Goal: Task Accomplishment & Management: Use online tool/utility

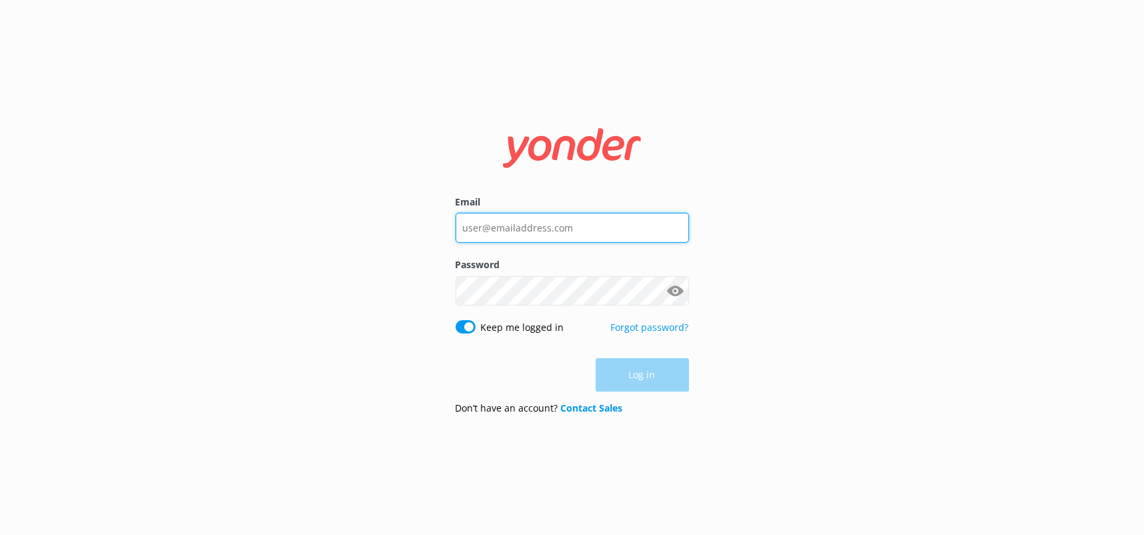
type input "[PERSON_NAME][EMAIL_ADDRESS][PERSON_NAME][DOMAIN_NAME]"
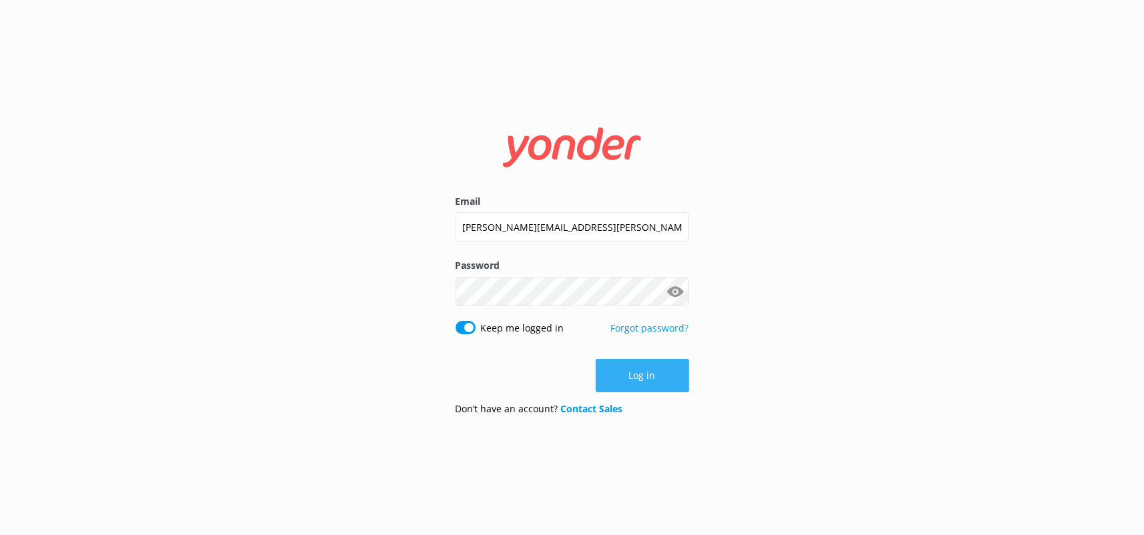
click at [650, 374] on div "Log in" at bounding box center [572, 375] width 233 height 33
click at [641, 378] on button "Log in" at bounding box center [642, 375] width 93 height 33
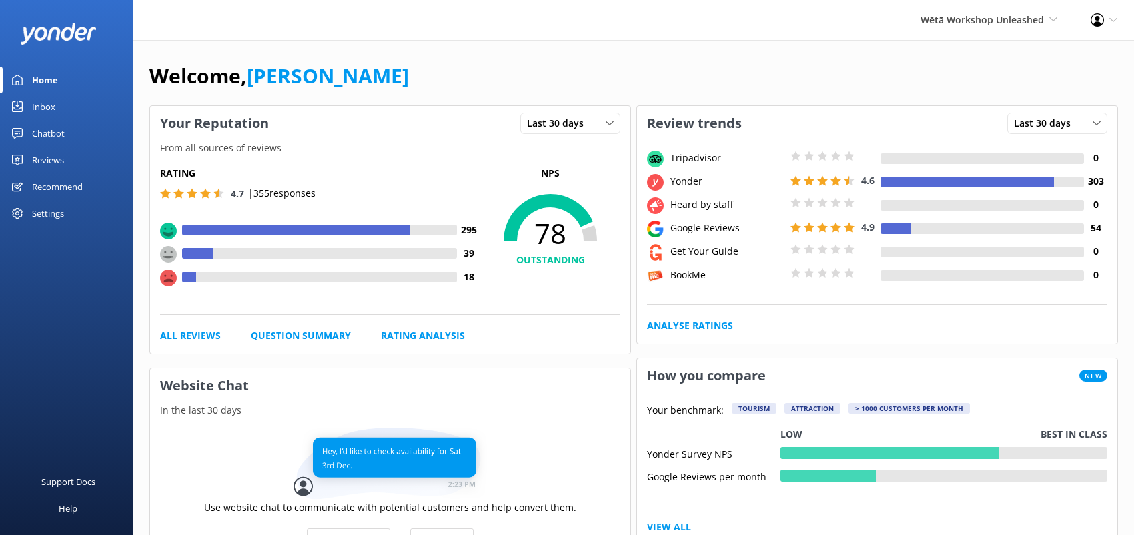
click at [398, 329] on link "Rating Analysis" at bounding box center [423, 335] width 84 height 15
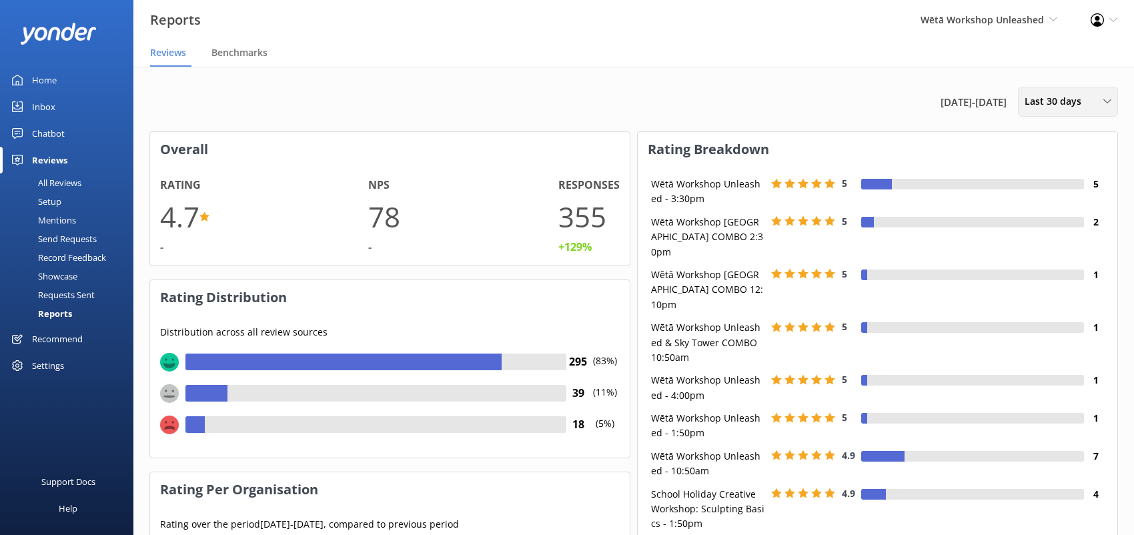
click at [1106, 107] on div "Last 30 days" at bounding box center [1067, 101] width 93 height 15
click at [1043, 15] on span "Wētā Workshop Unleashed" at bounding box center [981, 19] width 123 height 13
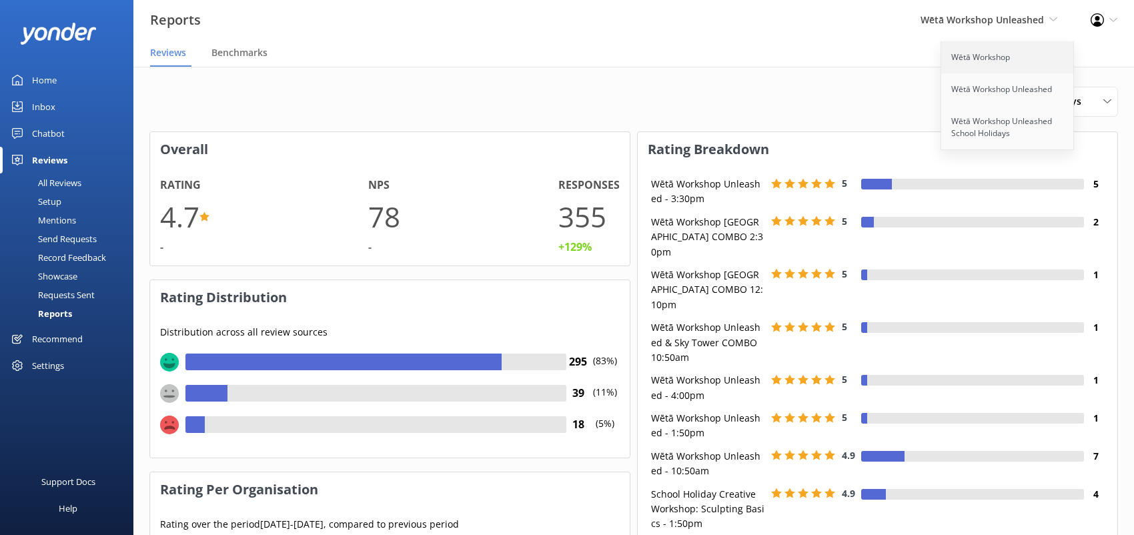
click at [1000, 56] on link "Wētā Workshop" at bounding box center [1007, 57] width 133 height 32
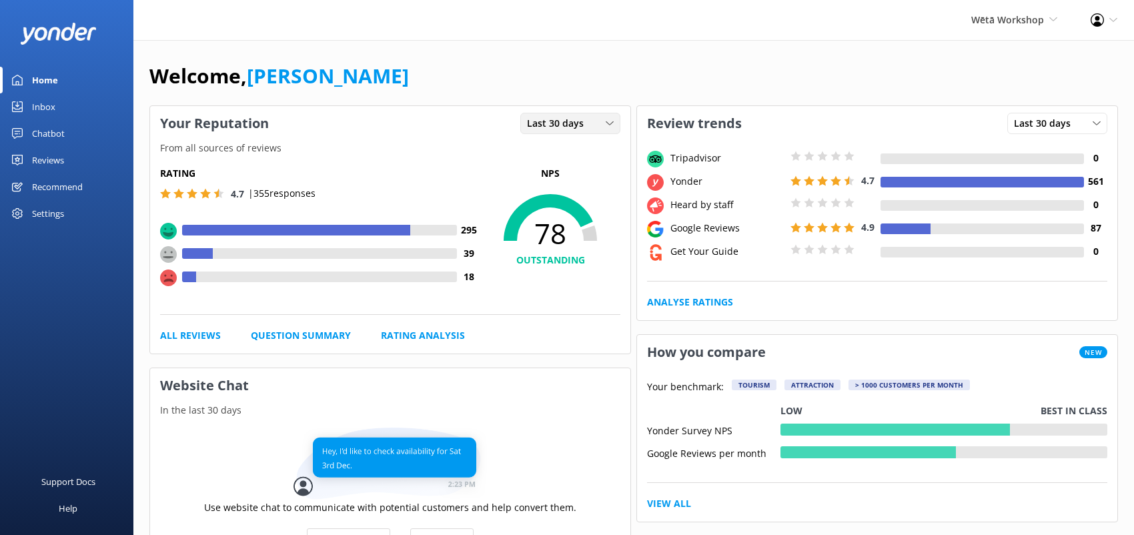
click at [597, 117] on div "Last 30 days" at bounding box center [570, 123] width 93 height 15
click at [417, 331] on link "Rating Analysis" at bounding box center [423, 335] width 84 height 15
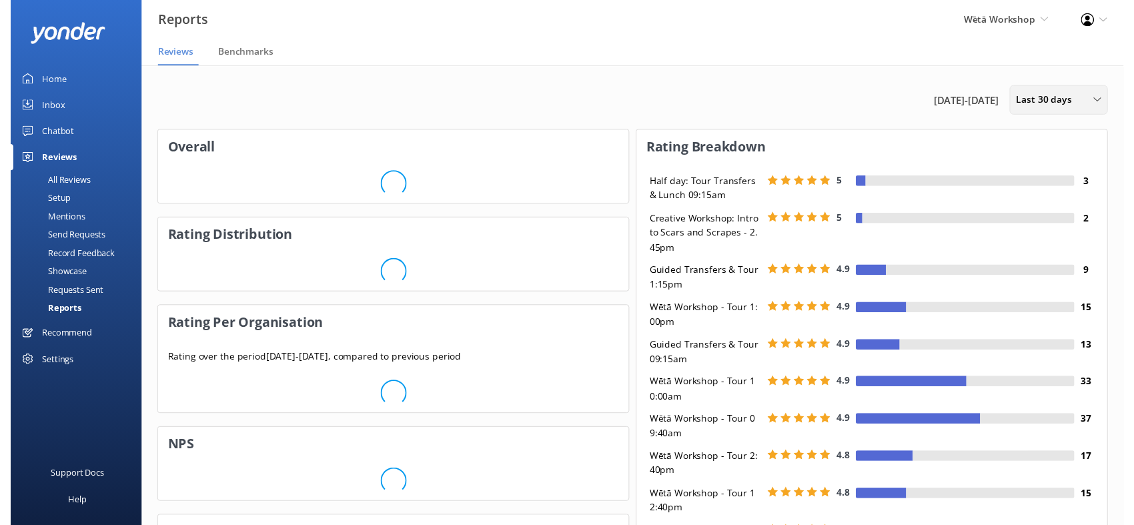
scroll to position [200, 469]
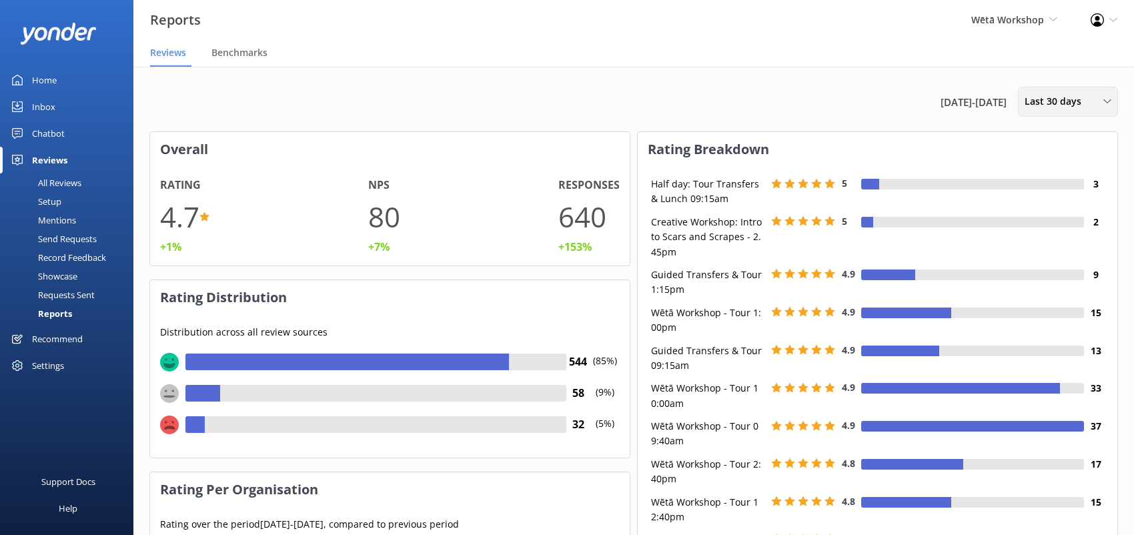
click at [1106, 107] on div "Last 30 days" at bounding box center [1067, 101] width 93 height 15
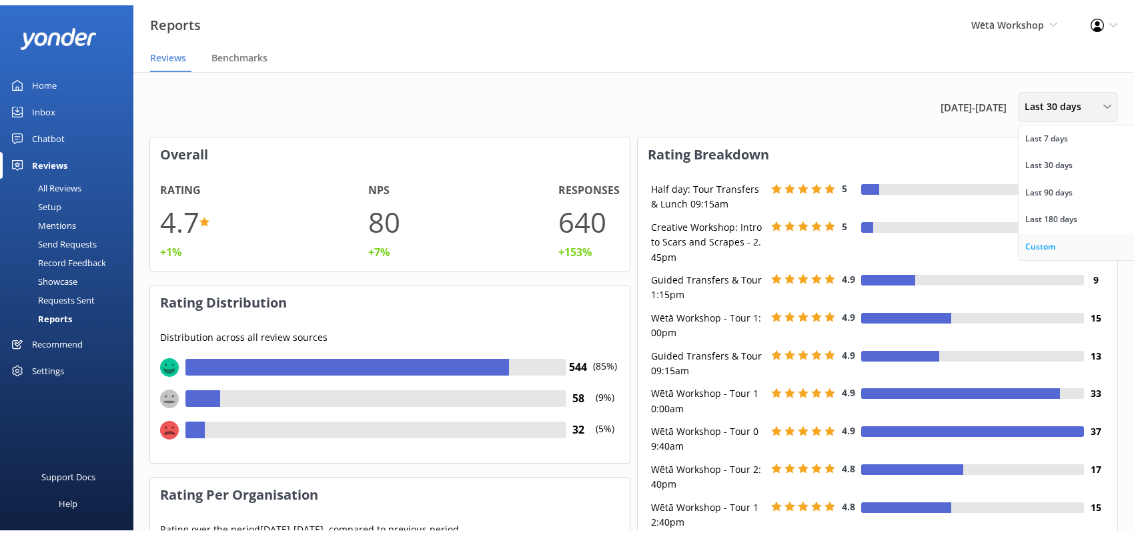
scroll to position [233, 469]
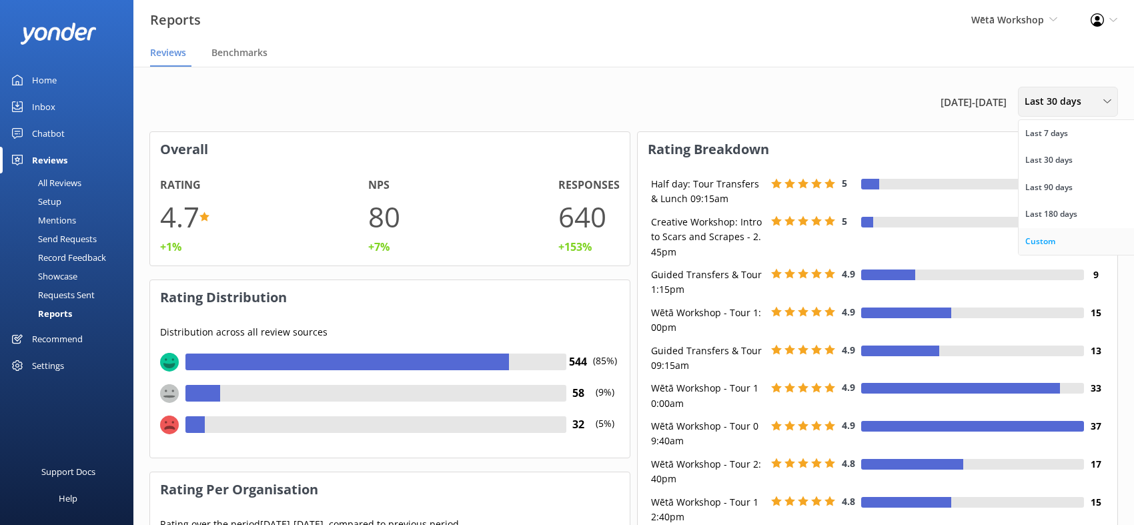
click at [1043, 241] on div "Custom" at bounding box center [1040, 241] width 30 height 13
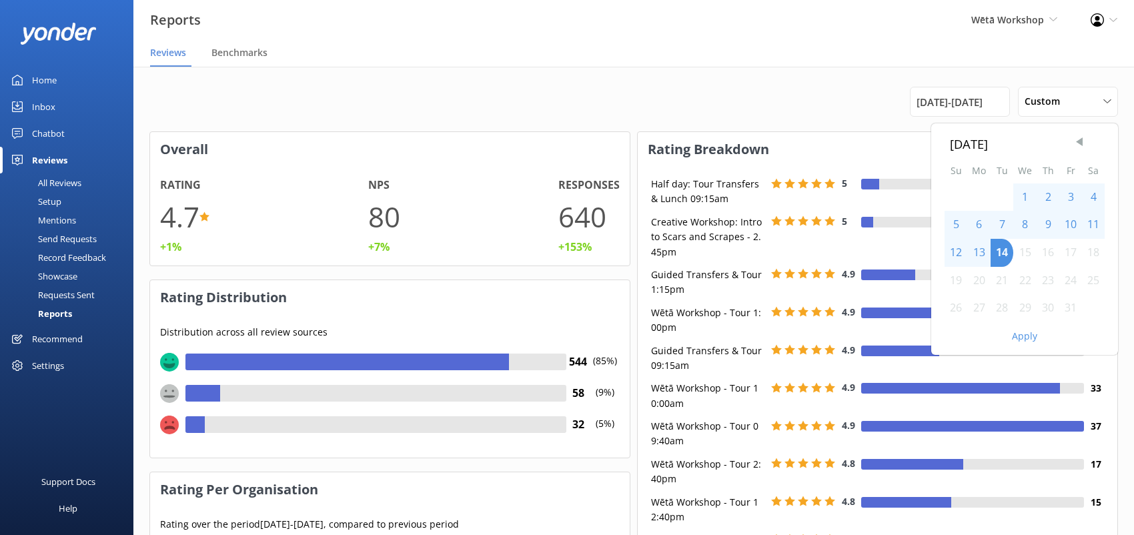
click at [1080, 145] on span "Previous Month" at bounding box center [1078, 141] width 13 height 13
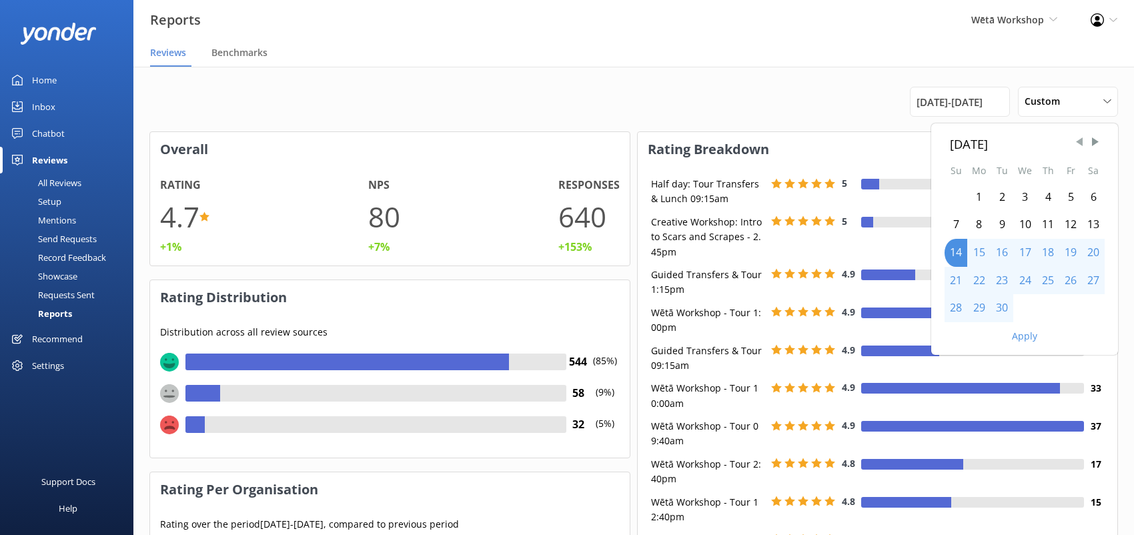
click at [1078, 145] on span "Previous Month" at bounding box center [1078, 141] width 13 height 13
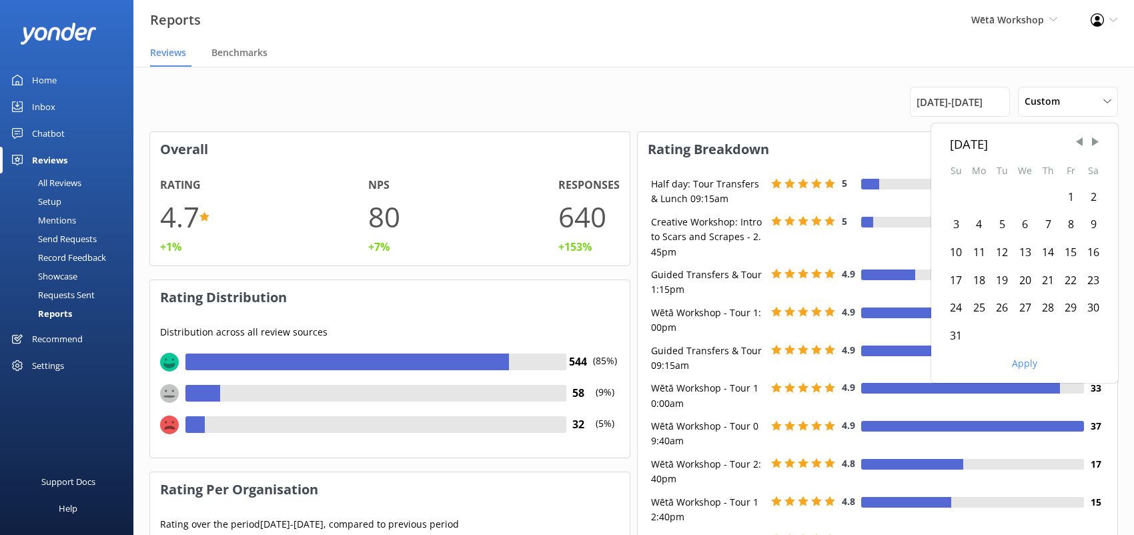
click at [1064, 197] on div "1" at bounding box center [1070, 197] width 23 height 28
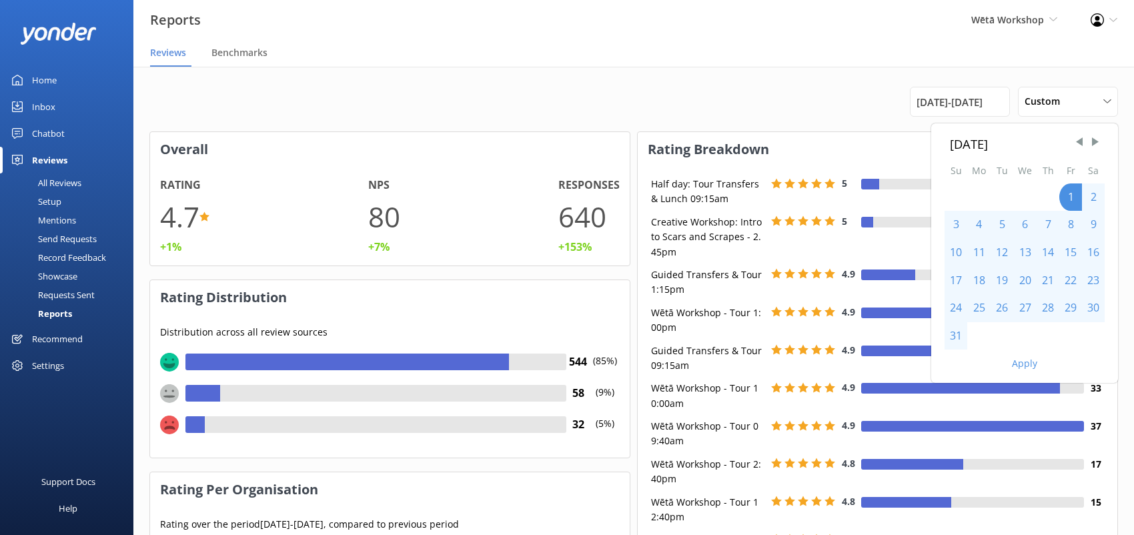
click at [959, 337] on div "31" at bounding box center [955, 336] width 23 height 28
click at [1018, 359] on button "Apply" at bounding box center [1024, 363] width 25 height 9
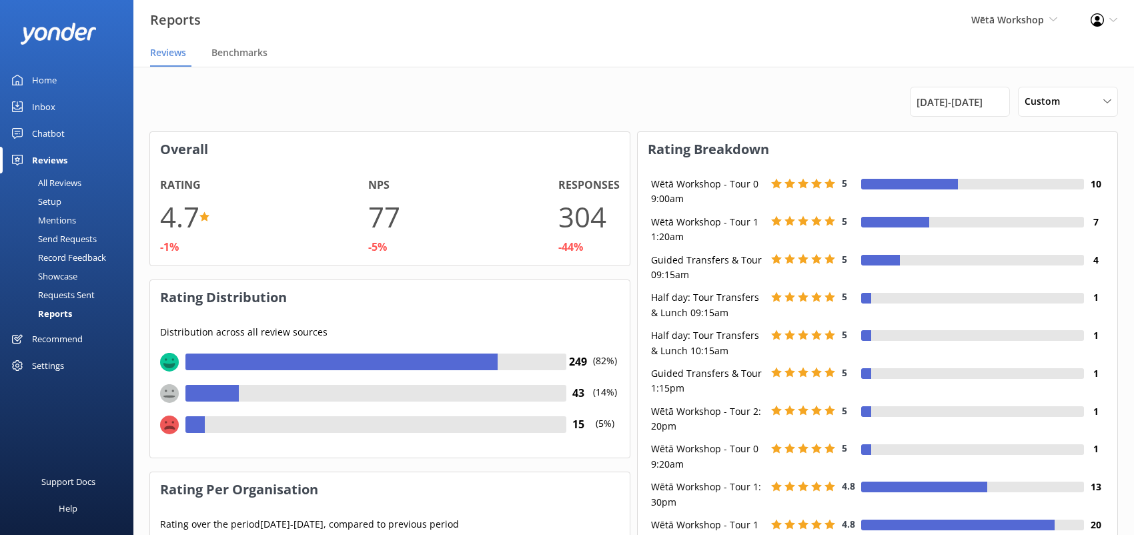
scroll to position [167, 469]
click at [952, 95] on span "[DATE] - [DATE]" at bounding box center [949, 102] width 66 height 16
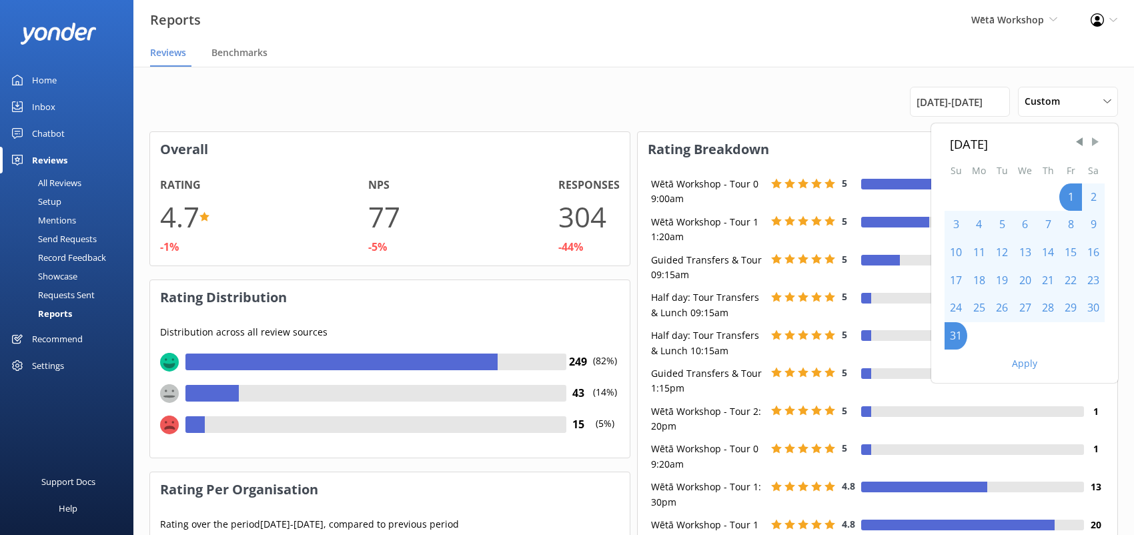
click at [1094, 148] on span "Next Month" at bounding box center [1094, 141] width 13 height 13
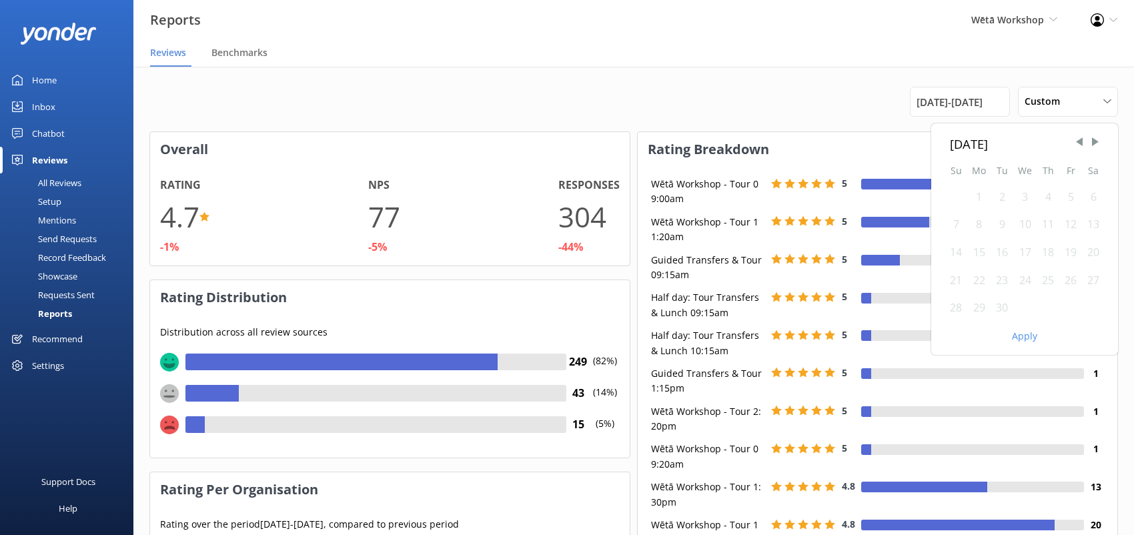
click at [986, 194] on div "1" at bounding box center [978, 197] width 23 height 28
click at [977, 202] on div "1" at bounding box center [978, 197] width 23 height 28
click at [998, 311] on div "30" at bounding box center [1001, 308] width 23 height 28
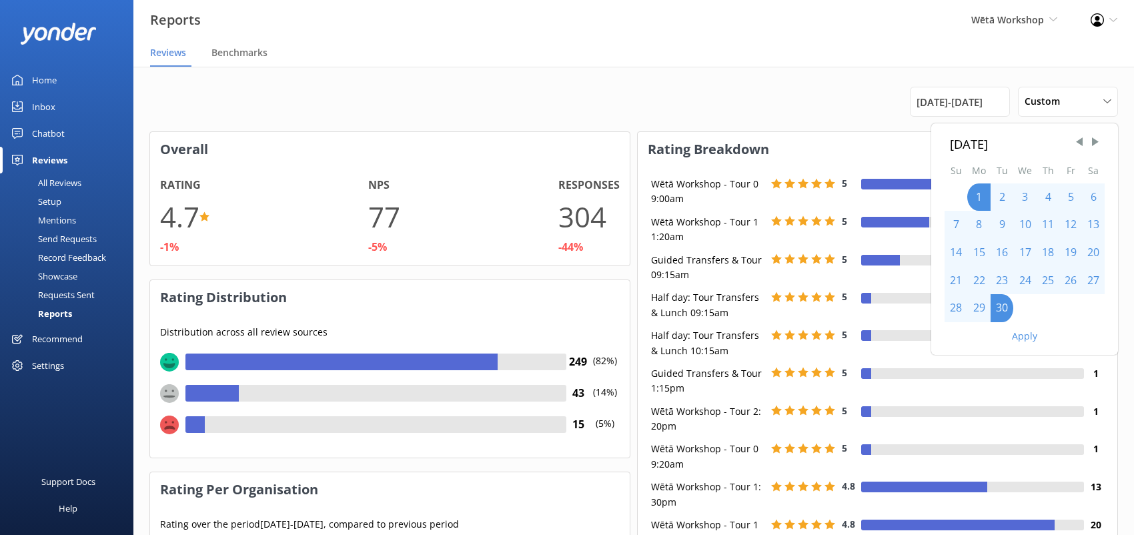
click at [1015, 331] on button "Apply" at bounding box center [1024, 335] width 25 height 9
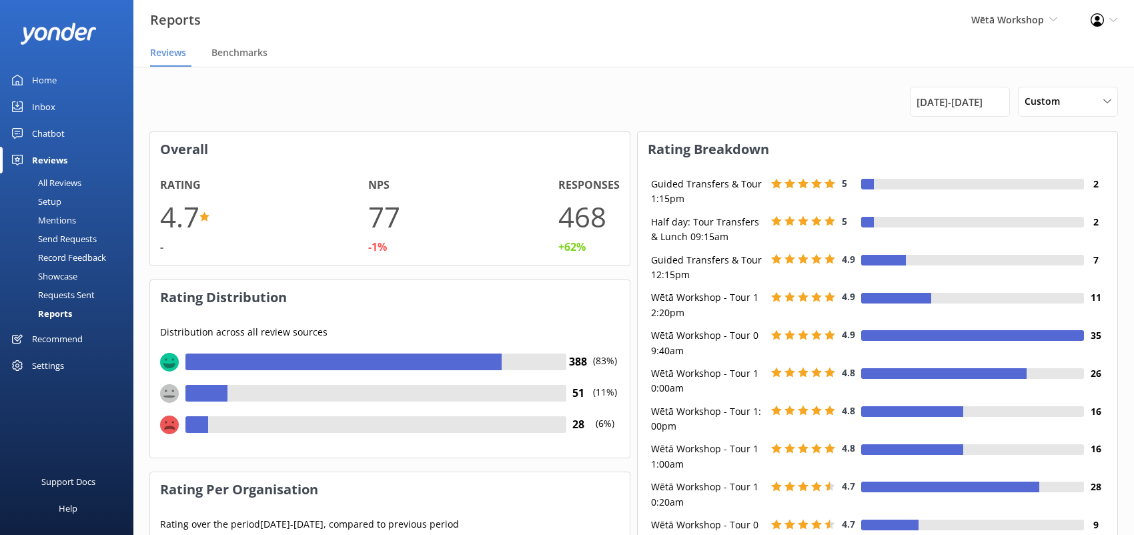
scroll to position [200, 469]
click at [958, 102] on span "[DATE] - [DATE]" at bounding box center [949, 102] width 66 height 16
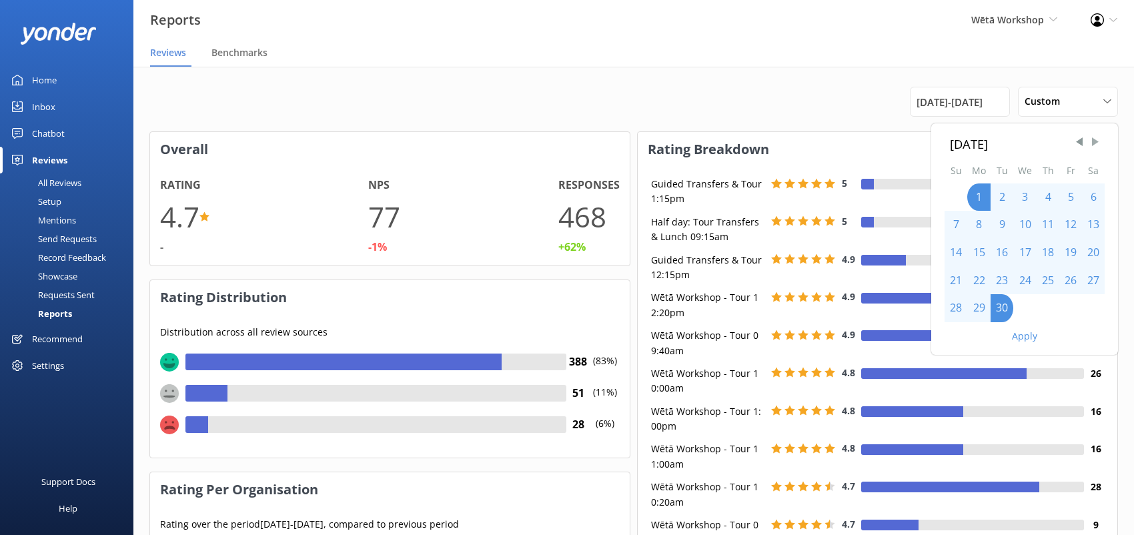
click at [1093, 142] on span "Next Month" at bounding box center [1094, 141] width 13 height 13
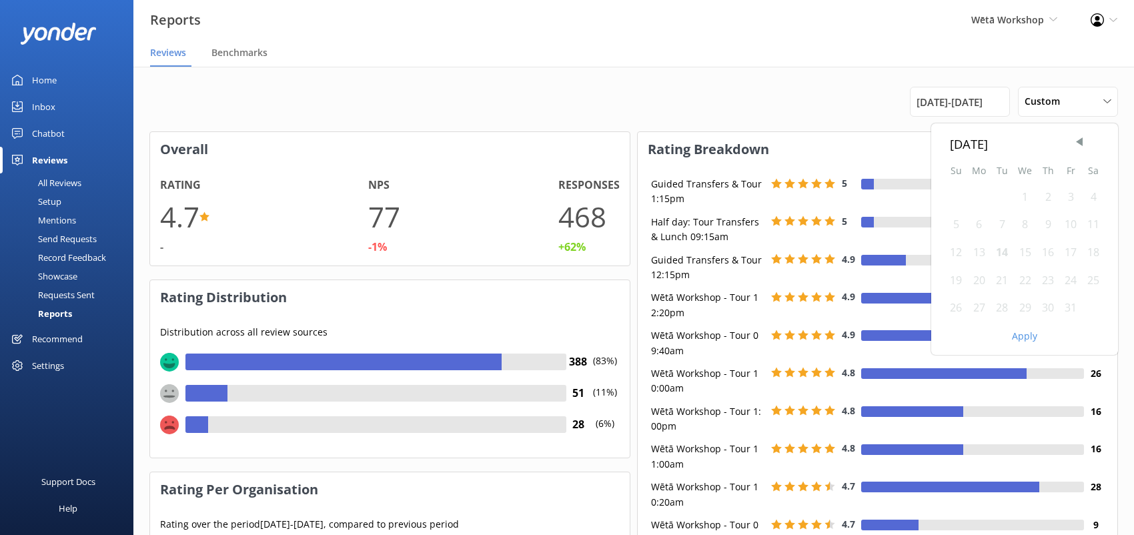
click at [1022, 195] on div "1" at bounding box center [1024, 197] width 23 height 28
click at [1072, 309] on div "31" at bounding box center [1070, 308] width 23 height 28
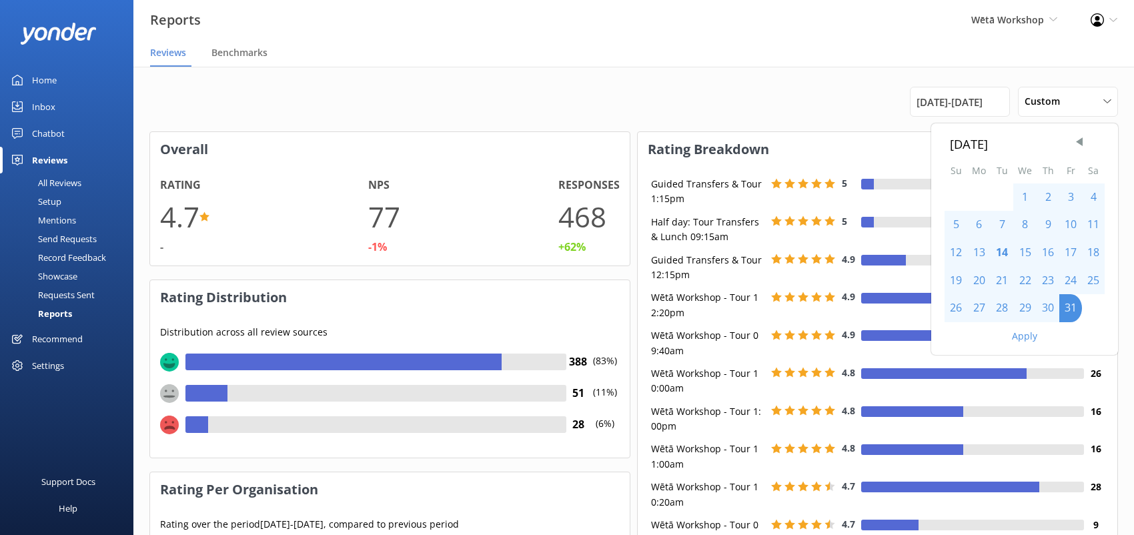
drag, startPoint x: 1017, startPoint y: 194, endPoint x: 1024, endPoint y: 195, distance: 6.7
click at [1018, 194] on div "1" at bounding box center [1024, 197] width 23 height 28
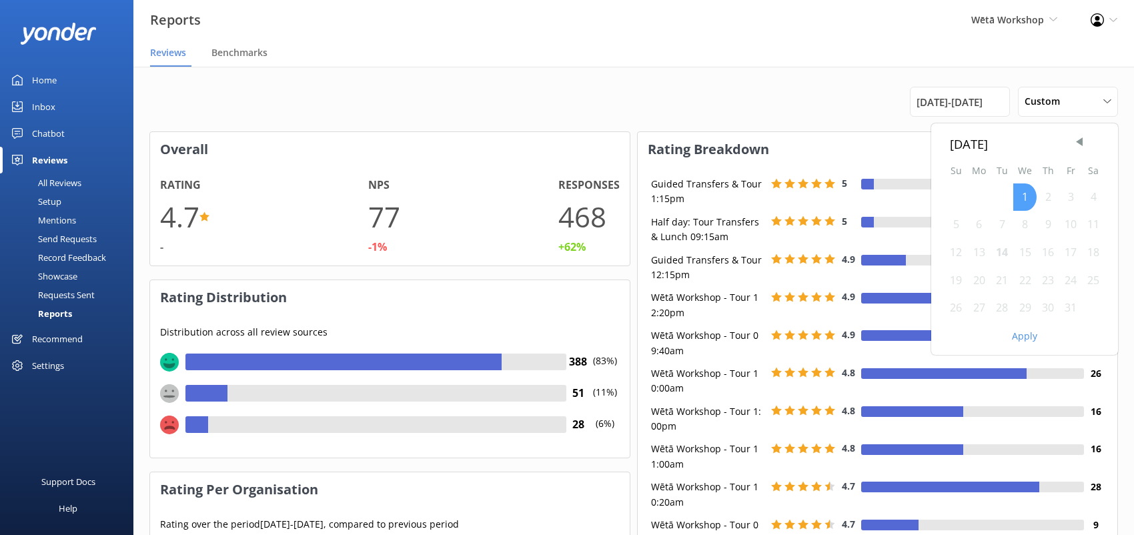
click at [1024, 195] on div "1" at bounding box center [1024, 197] width 23 height 28
drag, startPoint x: 1066, startPoint y: 303, endPoint x: 1066, endPoint y: 320, distance: 16.7
click at [1066, 304] on div "31" at bounding box center [1070, 308] width 23 height 28
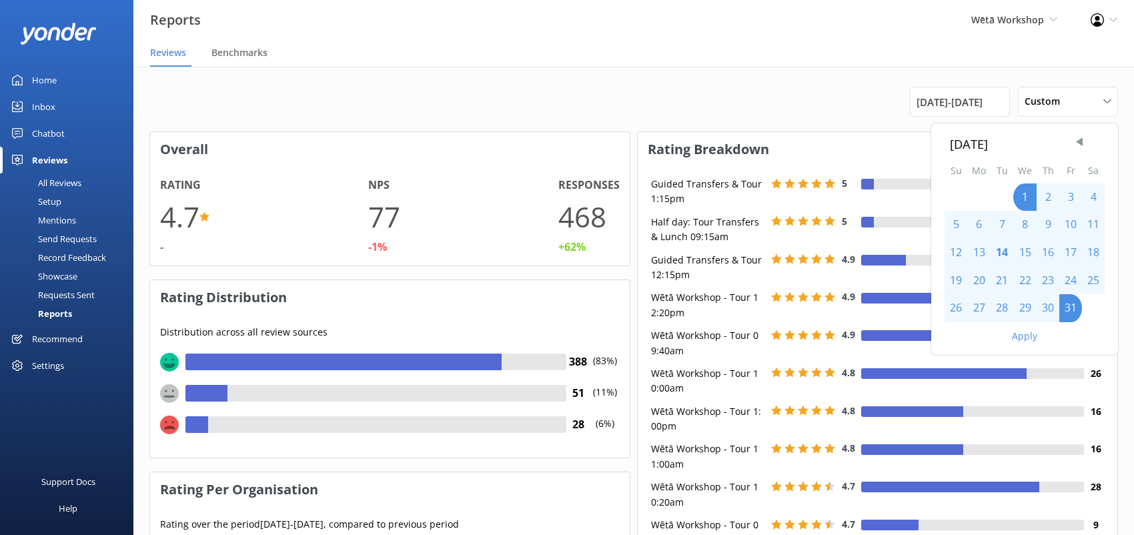
click at [1032, 335] on button "Apply" at bounding box center [1024, 335] width 25 height 9
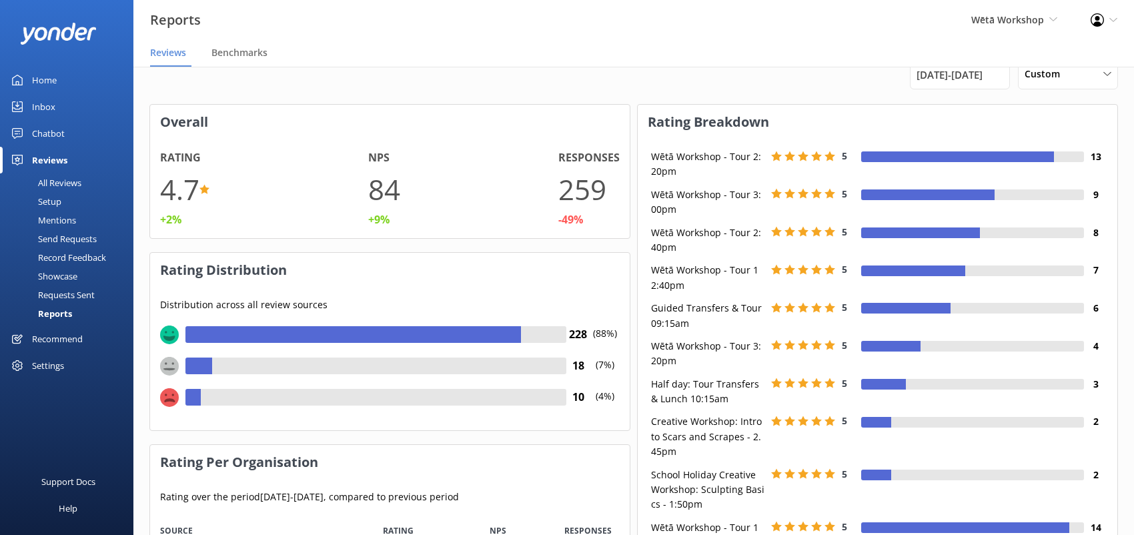
scroll to position [0, 0]
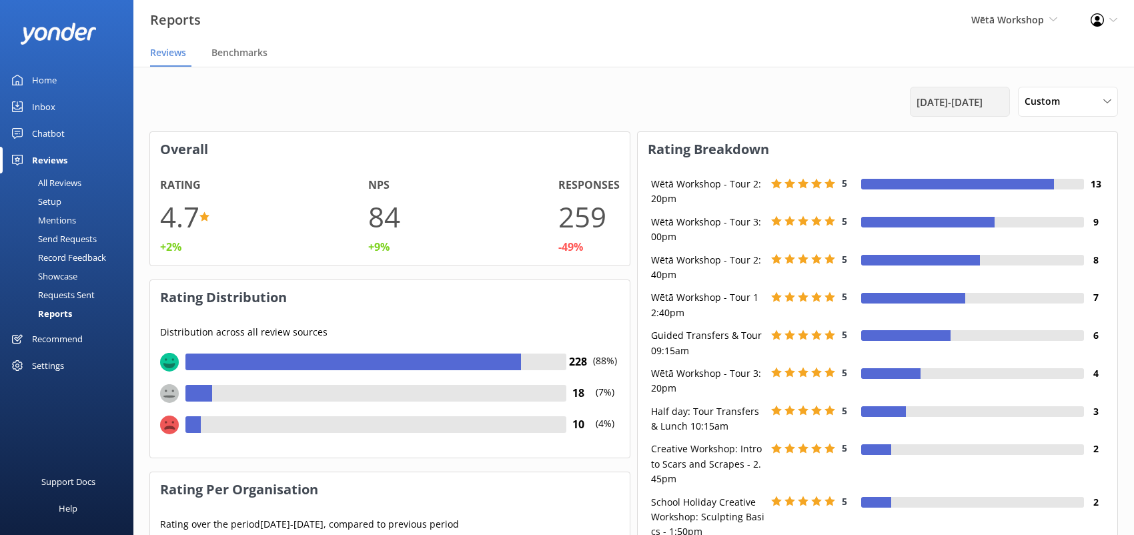
click at [982, 107] on span "[DATE] - [DATE]" at bounding box center [949, 102] width 66 height 16
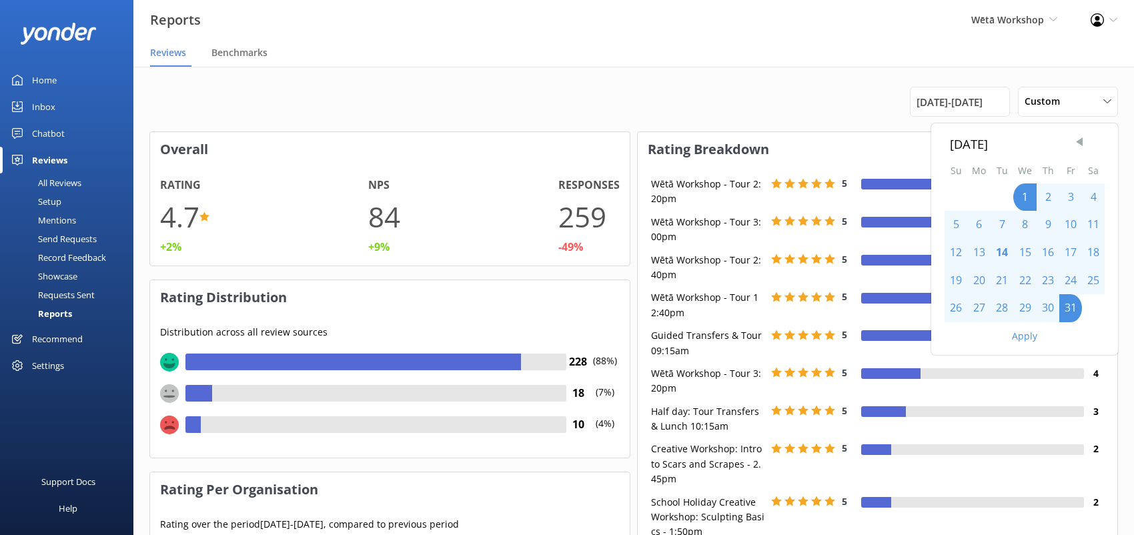
click at [1078, 139] on span "Previous Month" at bounding box center [1078, 141] width 13 height 13
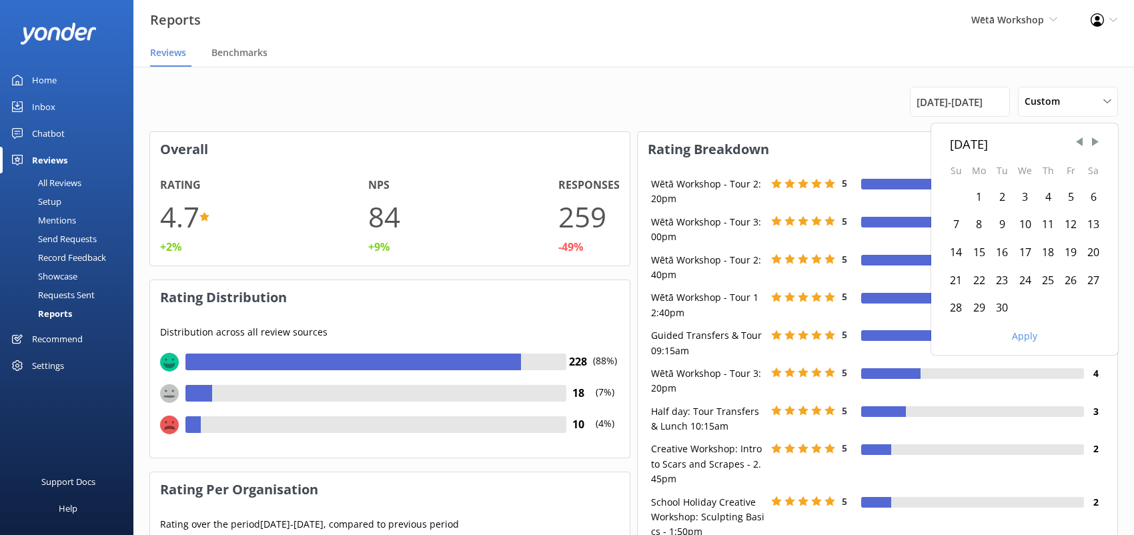
click at [978, 204] on div "1" at bounding box center [978, 197] width 23 height 28
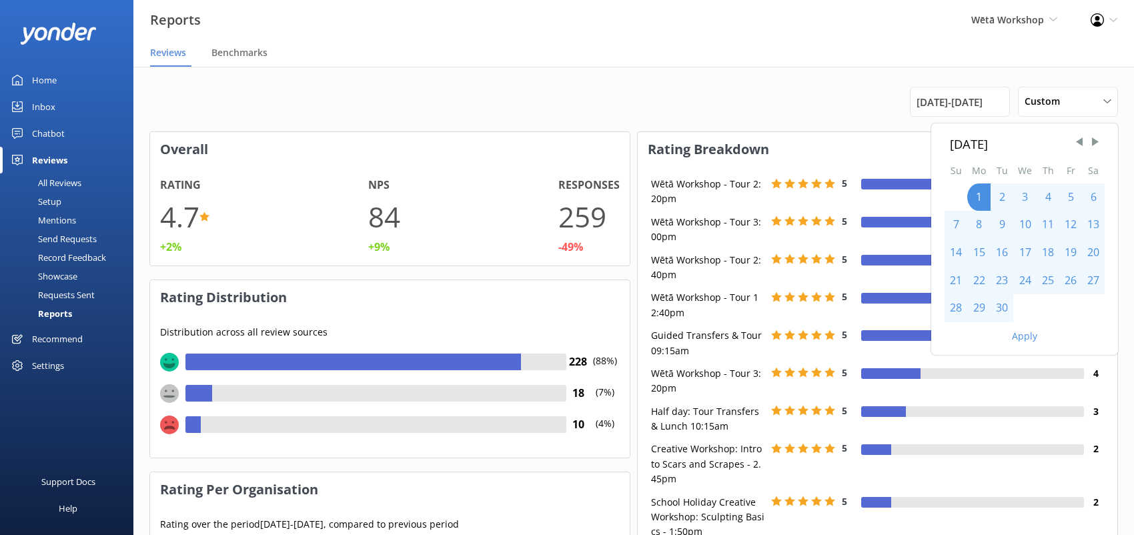
click at [1007, 309] on div "30" at bounding box center [1001, 308] width 23 height 28
click at [1017, 335] on button "Apply" at bounding box center [1024, 335] width 25 height 9
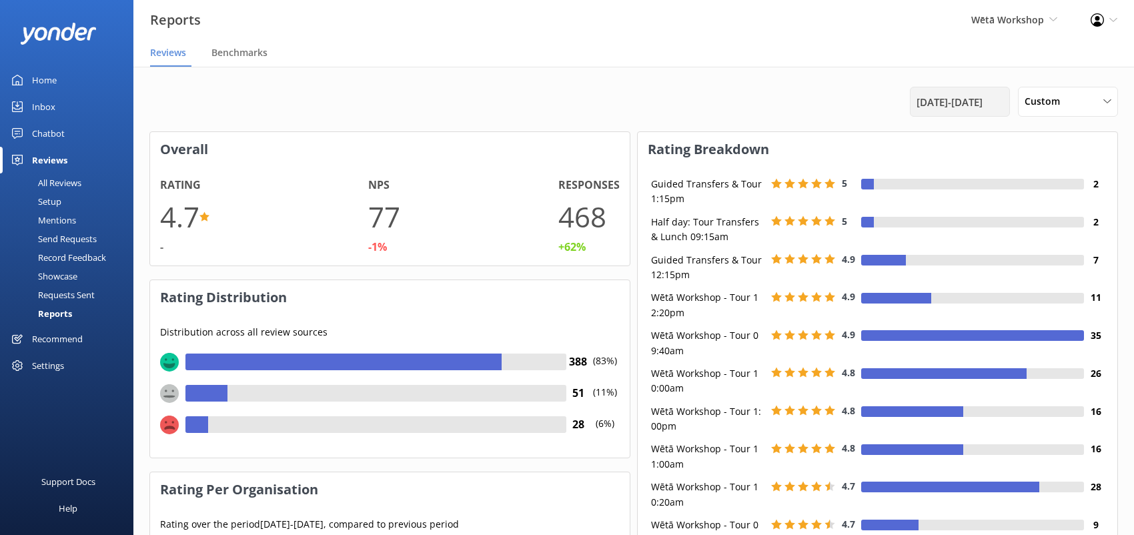
click at [982, 99] on span "[DATE] - [DATE]" at bounding box center [949, 102] width 66 height 16
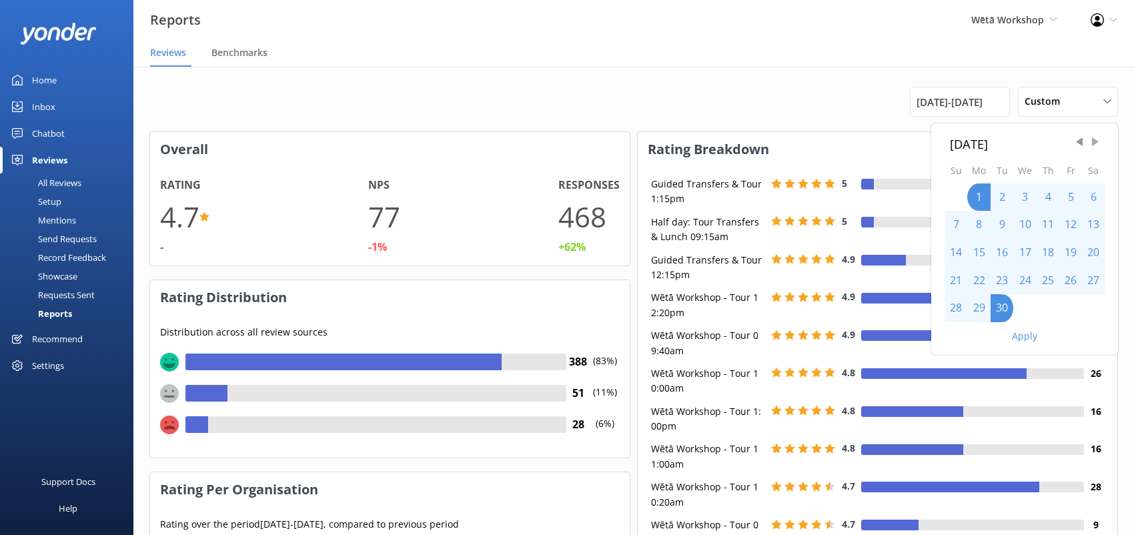
click at [1098, 143] on span "Next Month" at bounding box center [1094, 141] width 13 height 13
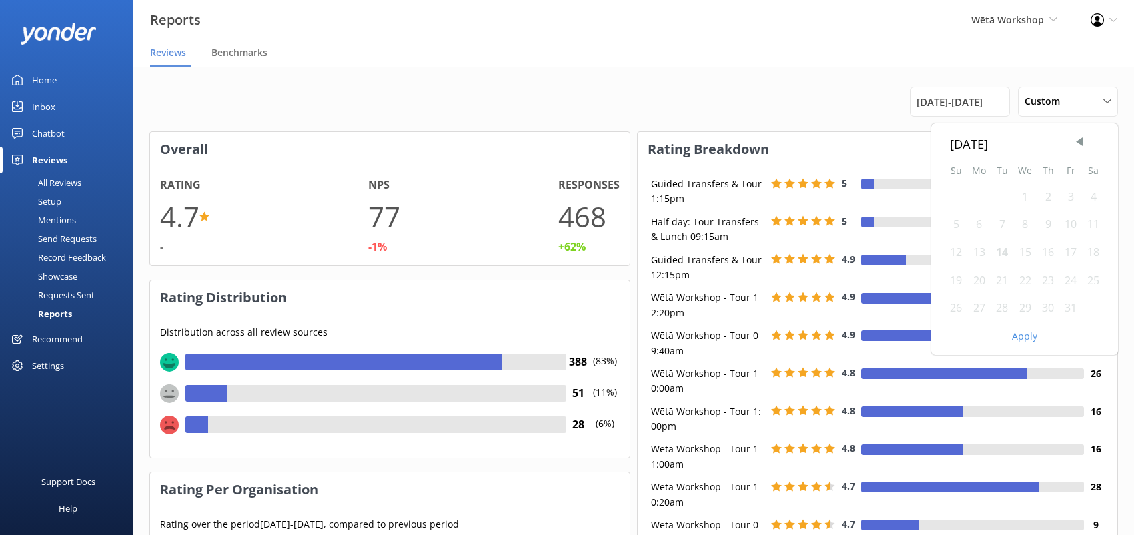
click at [1016, 195] on div "1" at bounding box center [1024, 197] width 23 height 28
click at [1017, 196] on div "1" at bounding box center [1024, 197] width 23 height 28
drag, startPoint x: 1074, startPoint y: 310, endPoint x: 1043, endPoint y: 335, distance: 39.4
click at [1073, 310] on div "31" at bounding box center [1070, 308] width 23 height 28
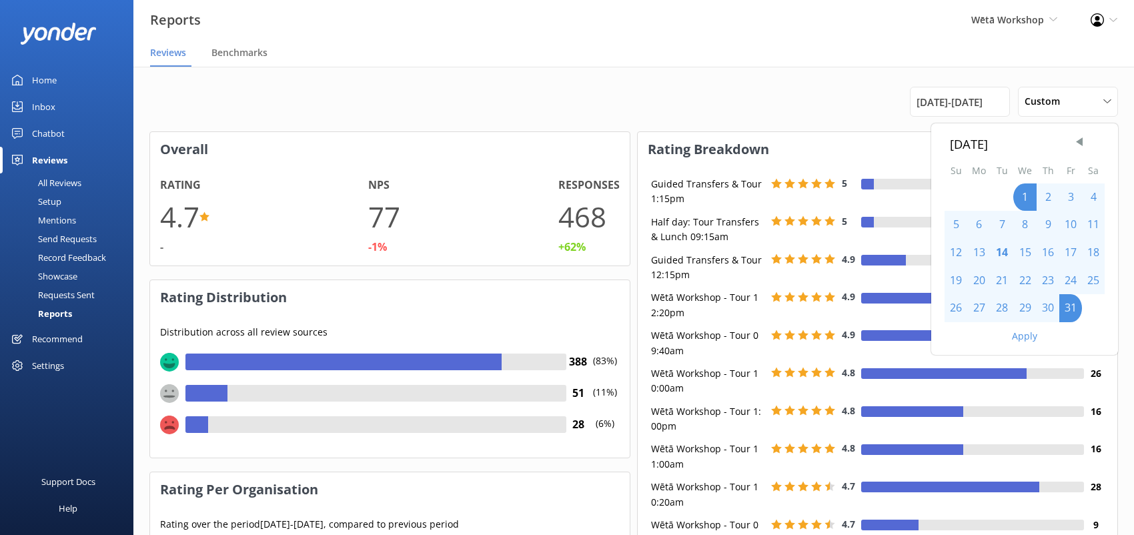
click at [1042, 335] on div "Apply" at bounding box center [1024, 333] width 187 height 23
click at [1029, 336] on button "Apply" at bounding box center [1024, 335] width 25 height 9
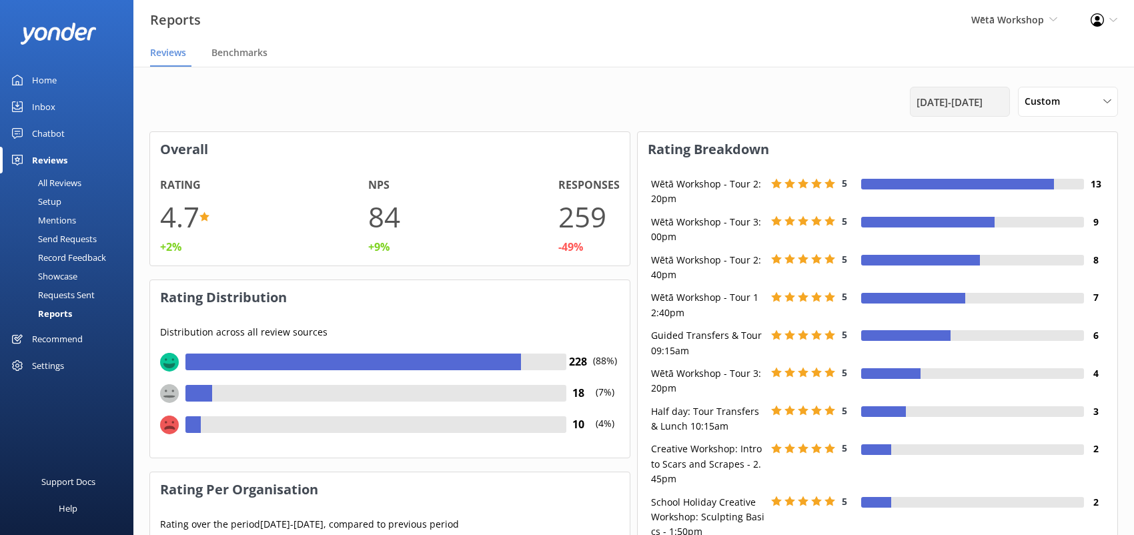
click at [979, 99] on span "[DATE] - [DATE]" at bounding box center [949, 102] width 66 height 16
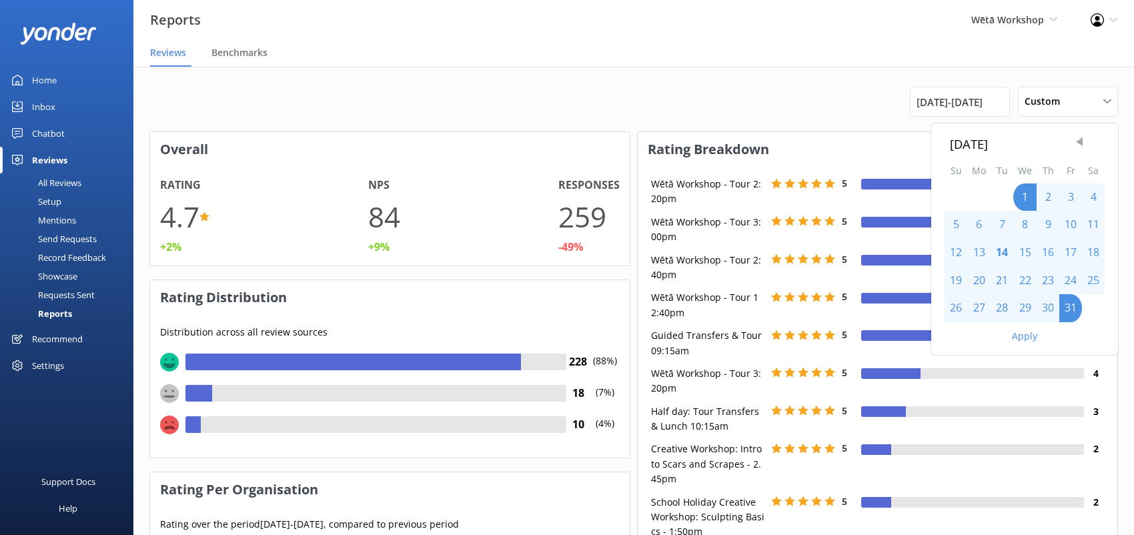
click at [1080, 144] on span "Previous Month" at bounding box center [1078, 141] width 13 height 13
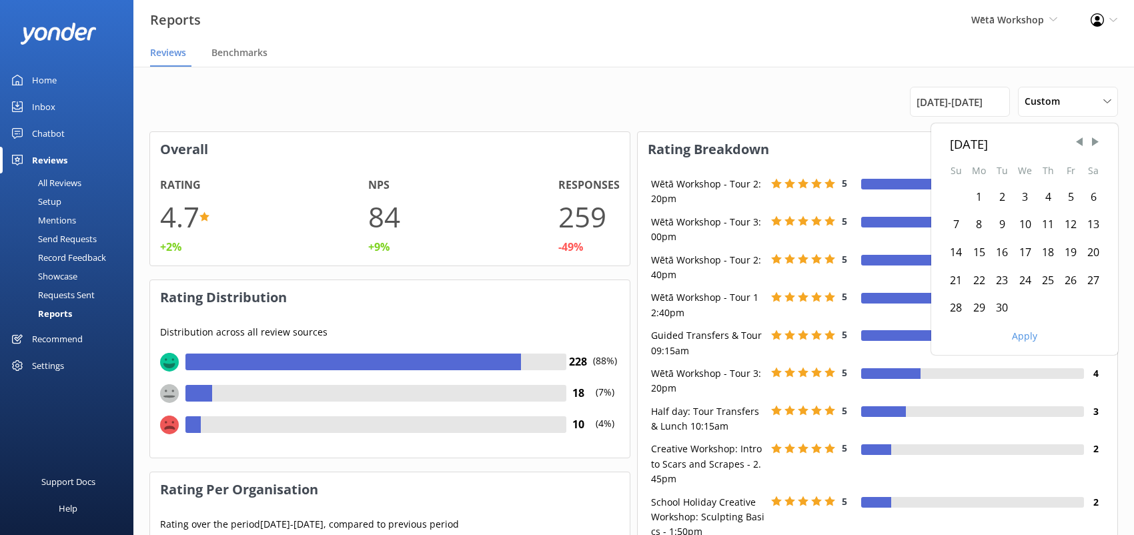
click at [984, 203] on div "1" at bounding box center [978, 197] width 23 height 28
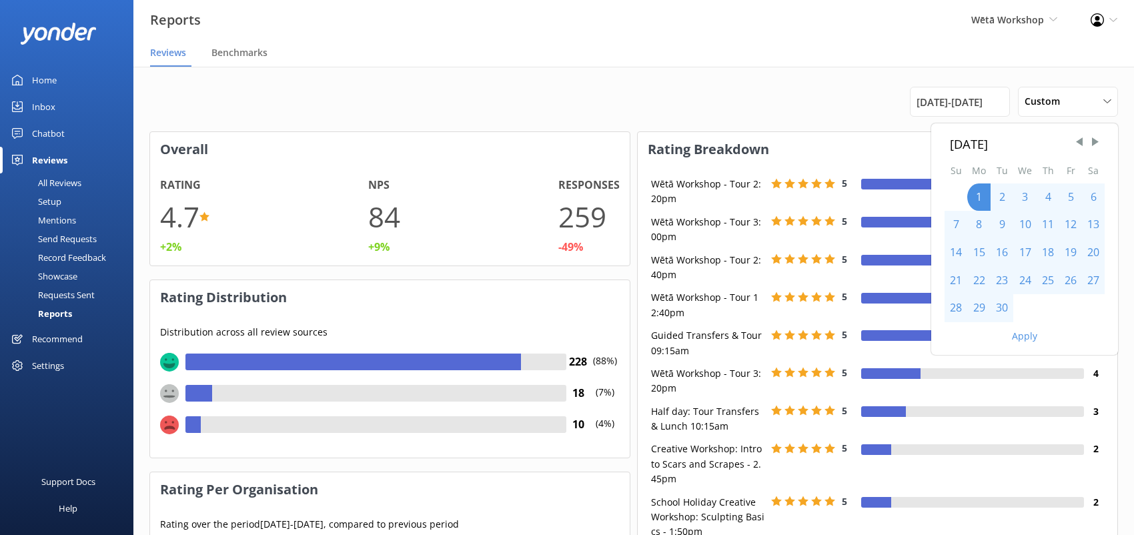
click at [1006, 310] on div "30" at bounding box center [1001, 308] width 23 height 28
click at [1009, 335] on div "Apply" at bounding box center [1024, 333] width 187 height 23
click at [1020, 336] on button "Apply" at bounding box center [1024, 335] width 25 height 9
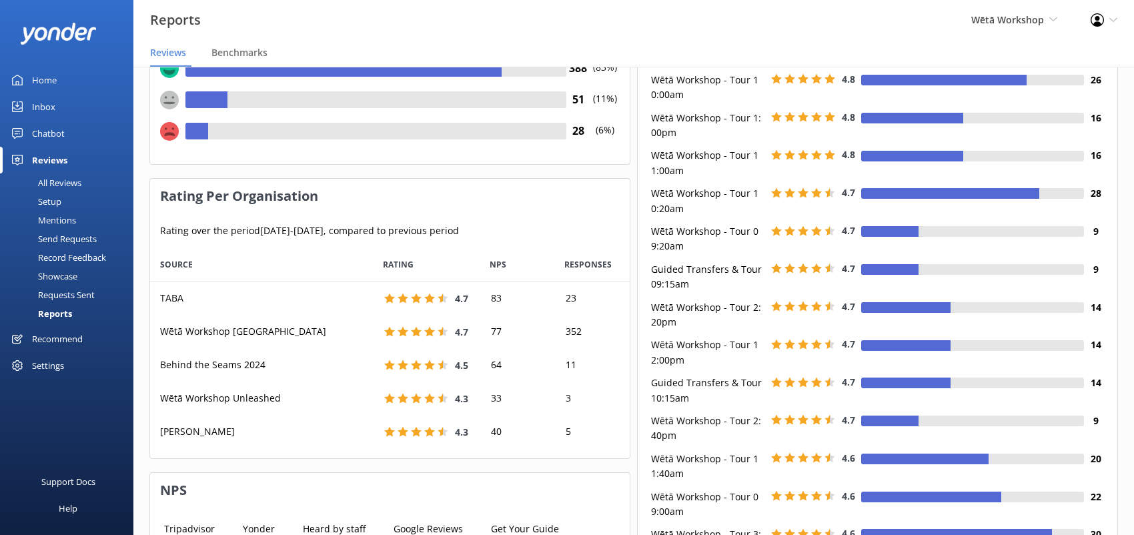
scroll to position [333, 0]
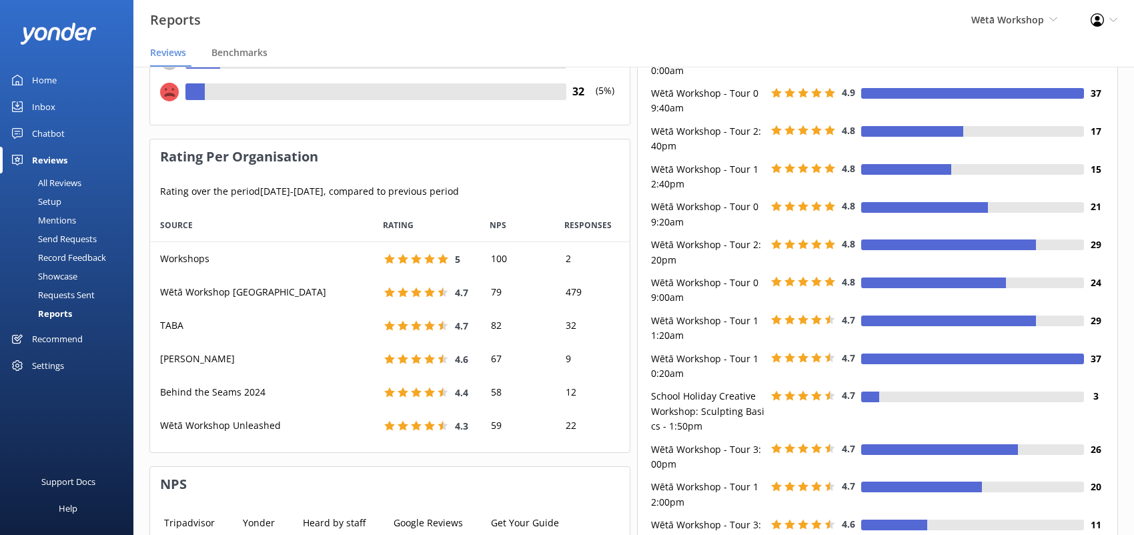
scroll to position [233, 469]
